Goal: Information Seeking & Learning: Learn about a topic

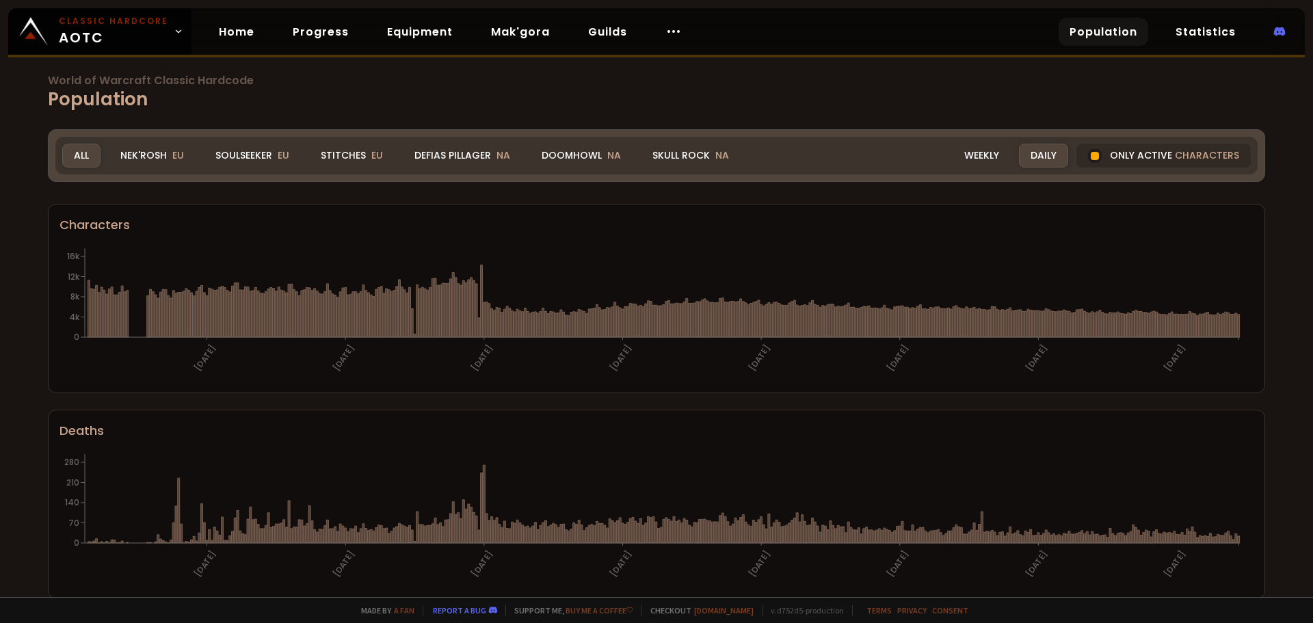
scroll to position [21, 0]
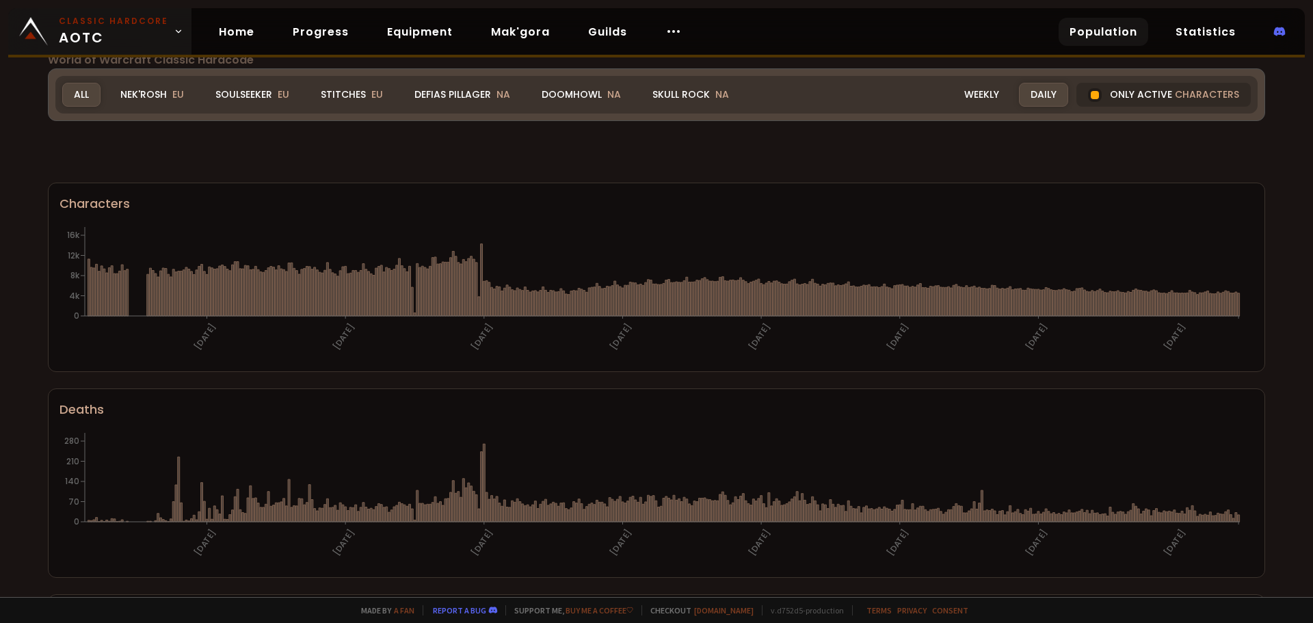
click at [168, 41] on link "Classic Hardcore AOTC" at bounding box center [99, 31] width 183 height 47
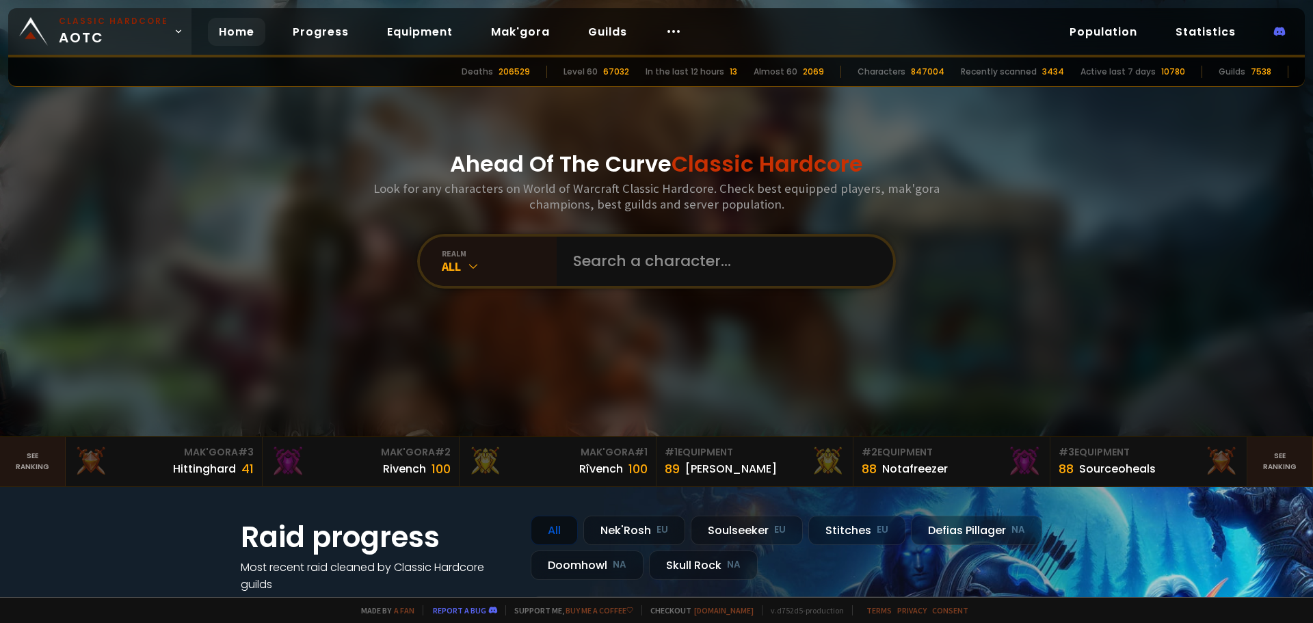
click at [174, 34] on icon at bounding box center [179, 32] width 10 height 10
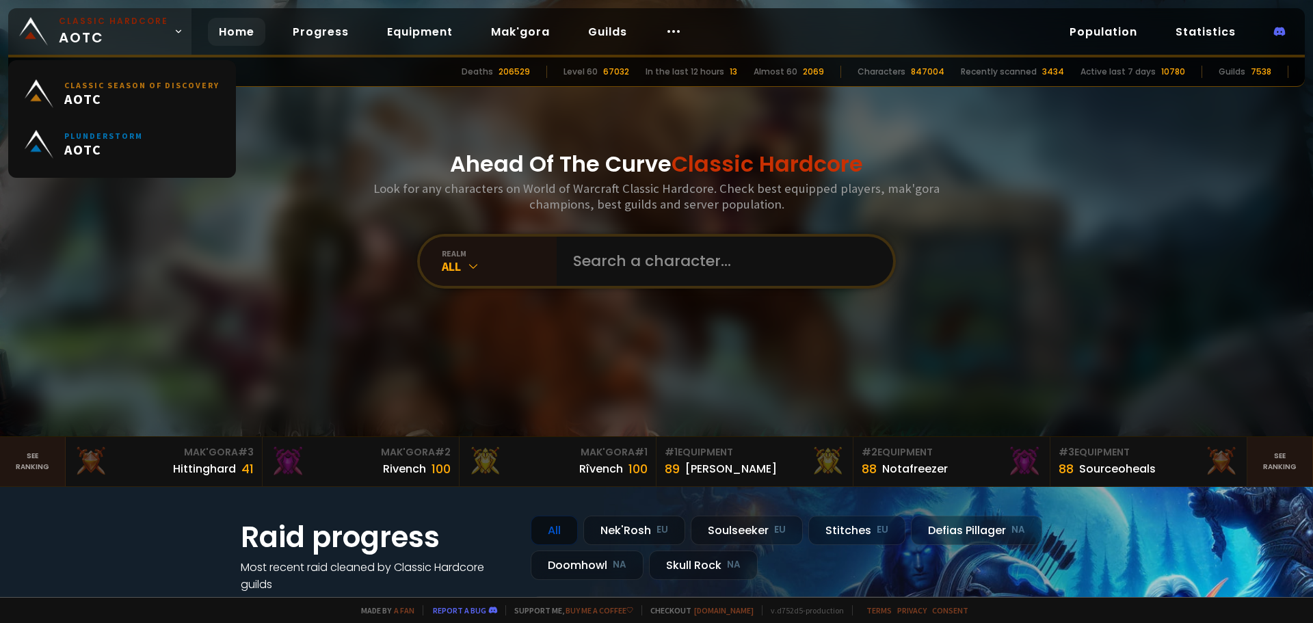
click at [167, 41] on link "Classic Hardcore AOTC" at bounding box center [99, 31] width 183 height 47
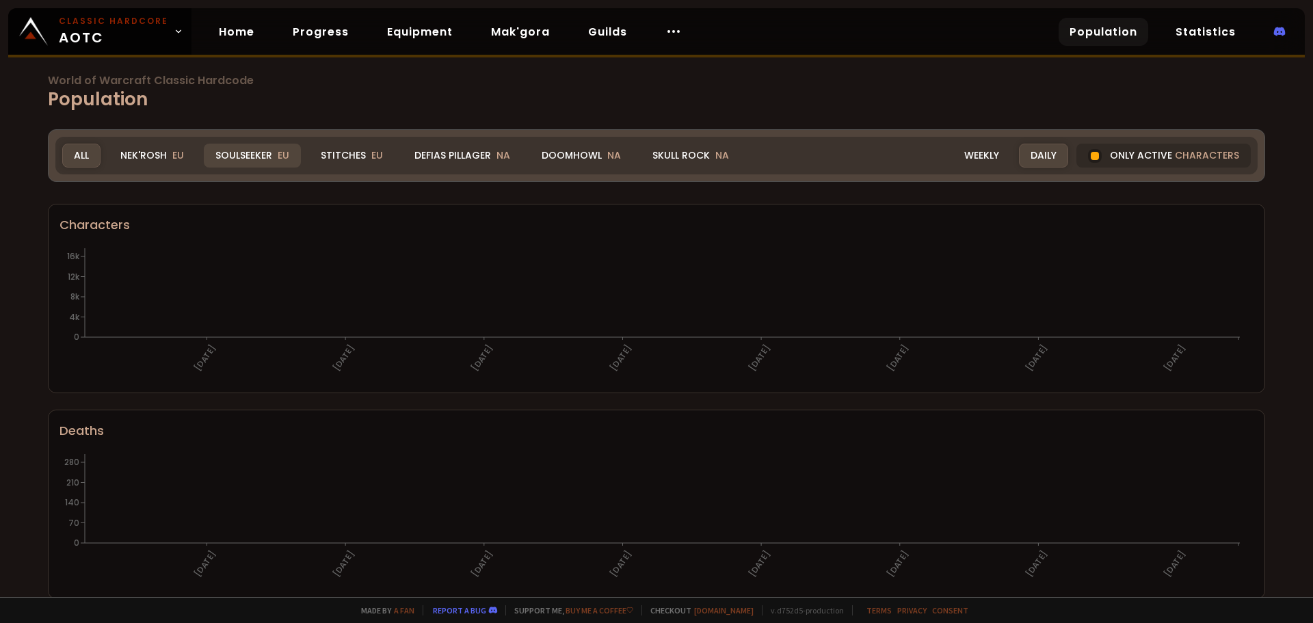
click at [254, 150] on div "Soulseeker EU" at bounding box center [252, 156] width 97 height 24
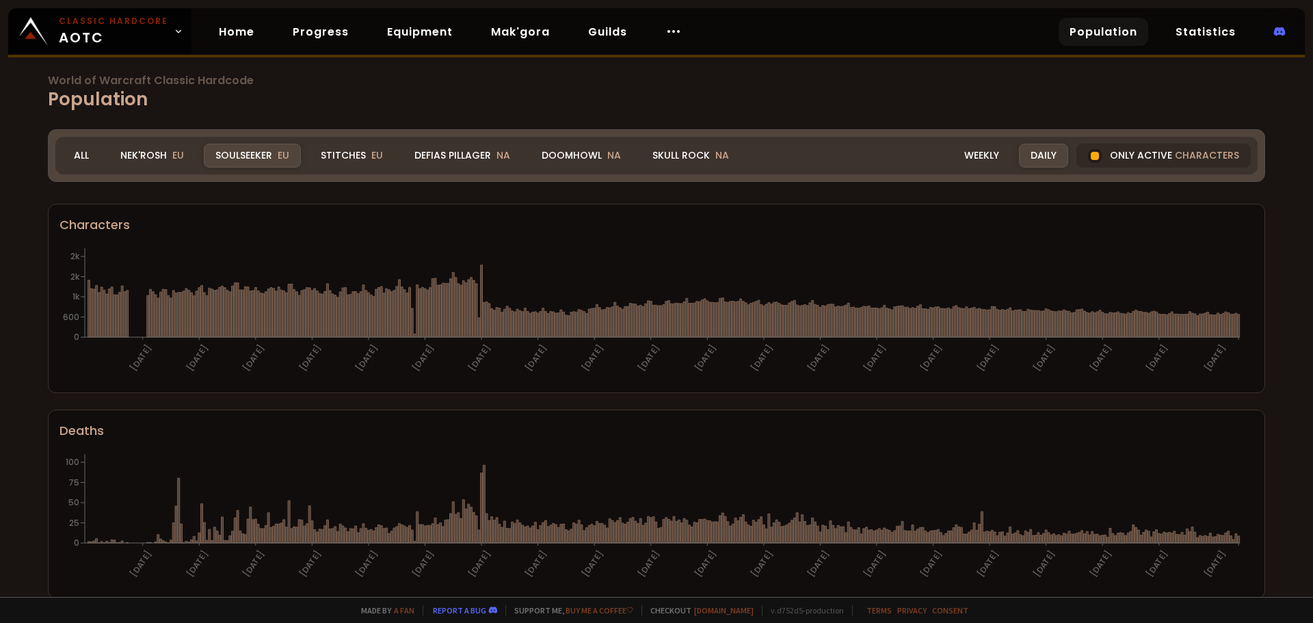
click at [248, 154] on div "Soulseeker EU" at bounding box center [252, 156] width 97 height 24
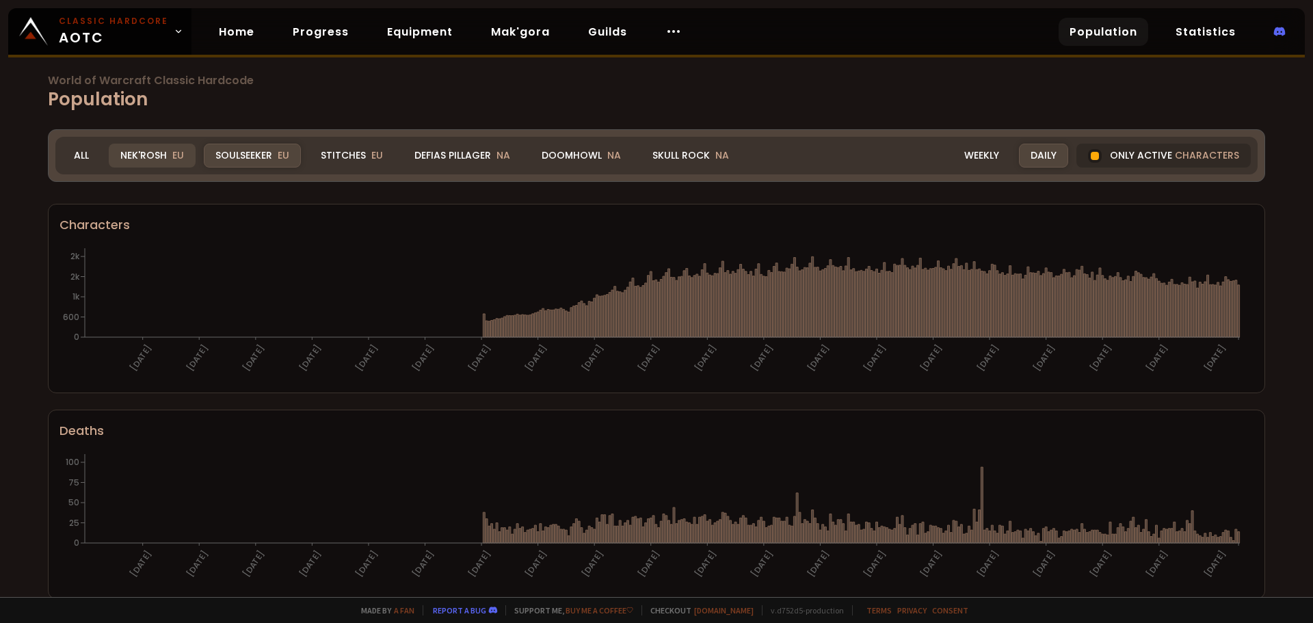
click at [168, 158] on div "Nek'Rosh EU" at bounding box center [152, 156] width 87 height 24
click at [235, 154] on div "Soulseeker EU" at bounding box center [252, 156] width 97 height 24
click at [360, 153] on div "Stitches EU" at bounding box center [351, 156] width 85 height 24
